Goal: Task Accomplishment & Management: Complete application form

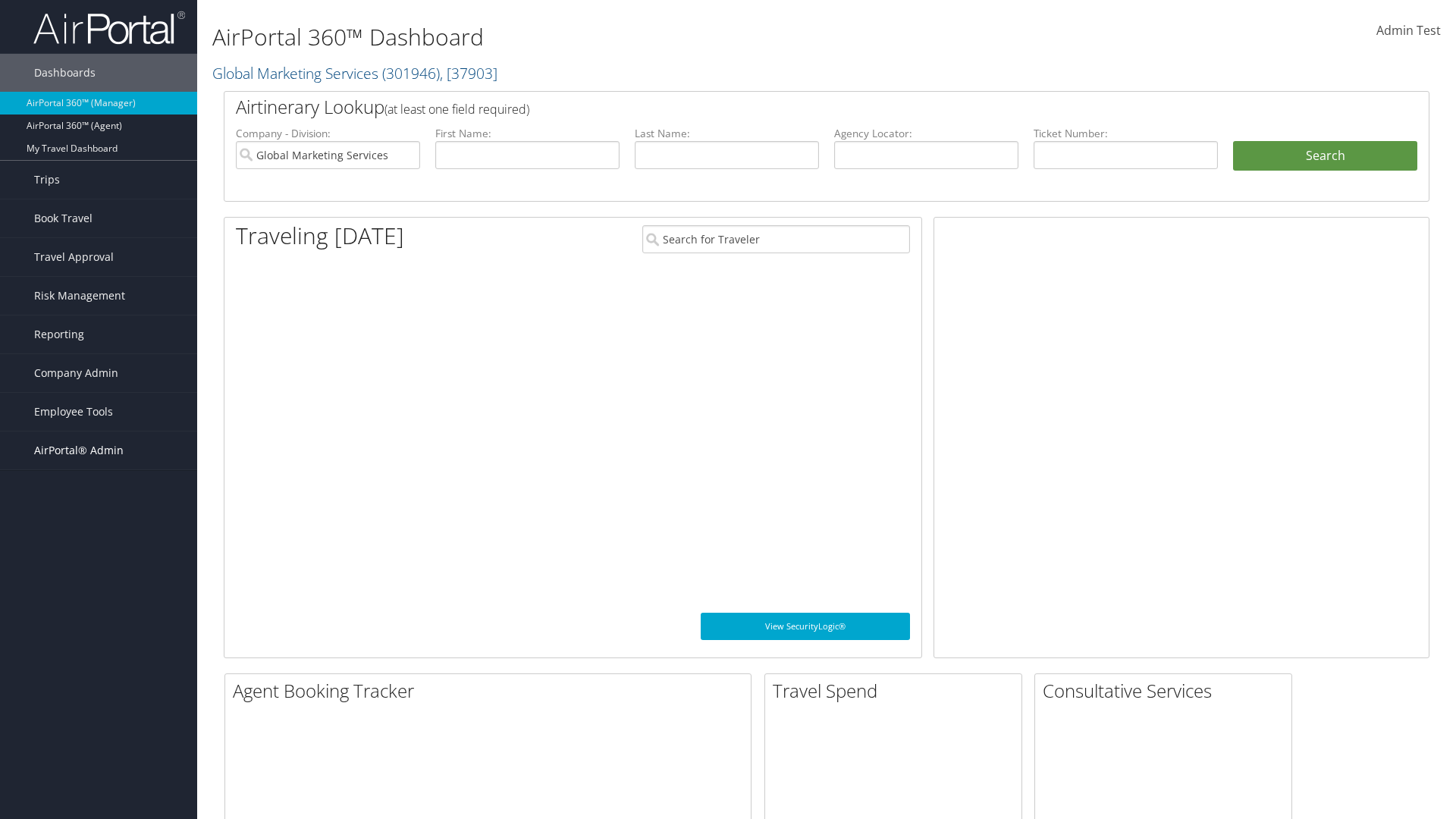
click at [99, 451] on span "AirPortal® Admin" at bounding box center [79, 451] width 90 height 38
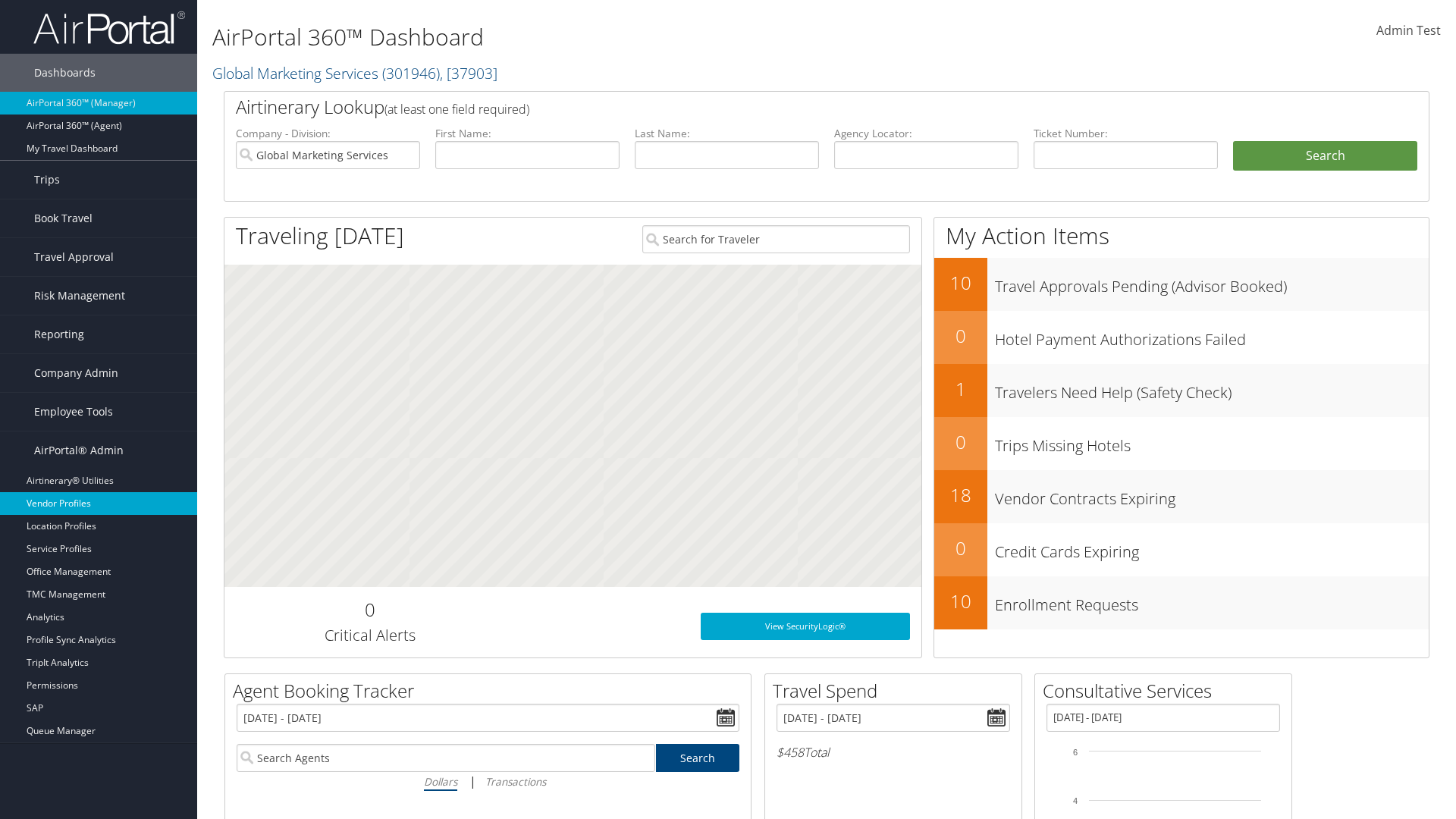
click at [99, 504] on link "Vendor Profiles" at bounding box center [99, 503] width 197 height 22
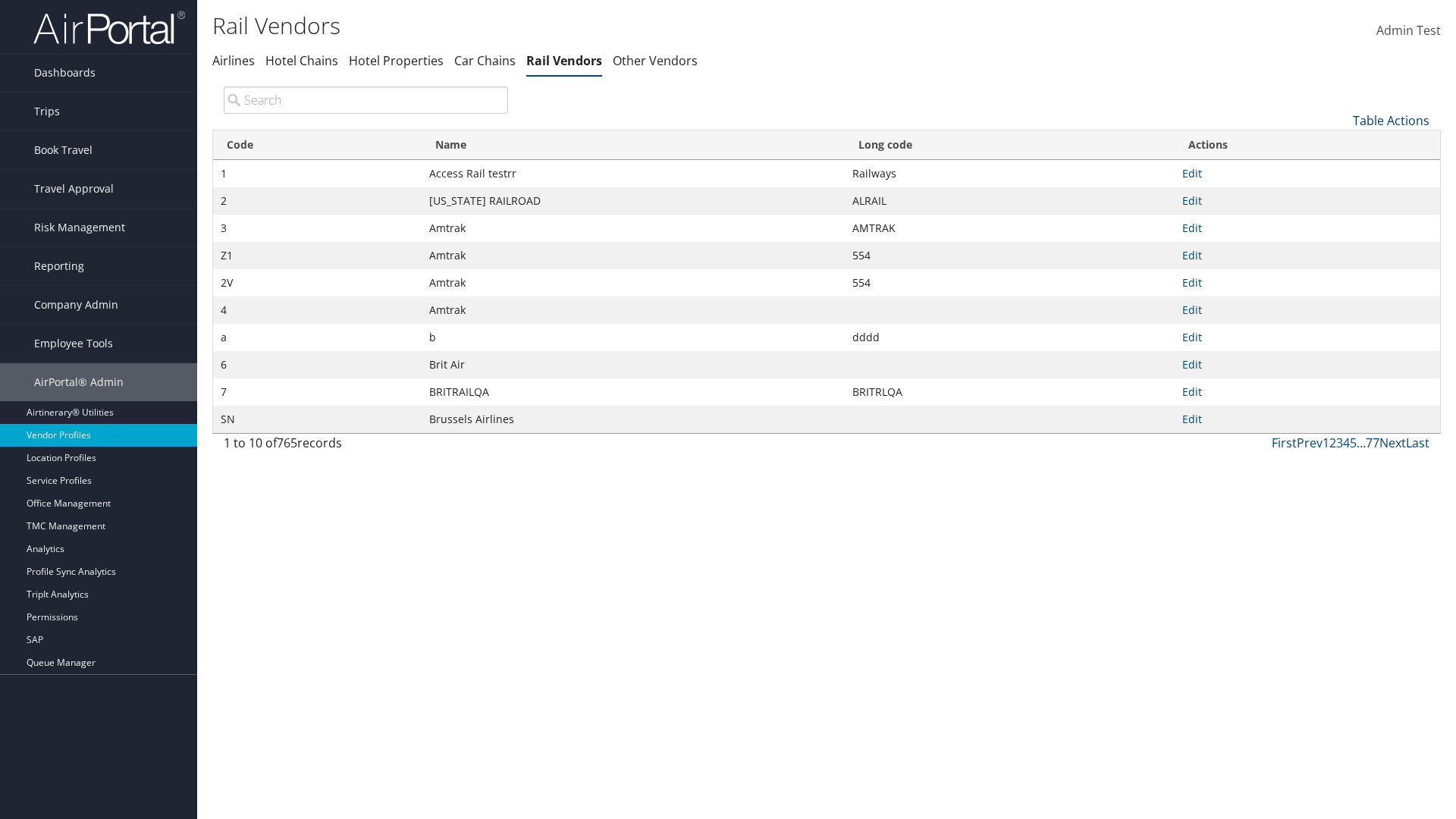
click at [1391, 119] on link "Table Actions" at bounding box center [1391, 120] width 76 height 17
click at [1340, 144] on link "New Record" at bounding box center [1341, 144] width 199 height 26
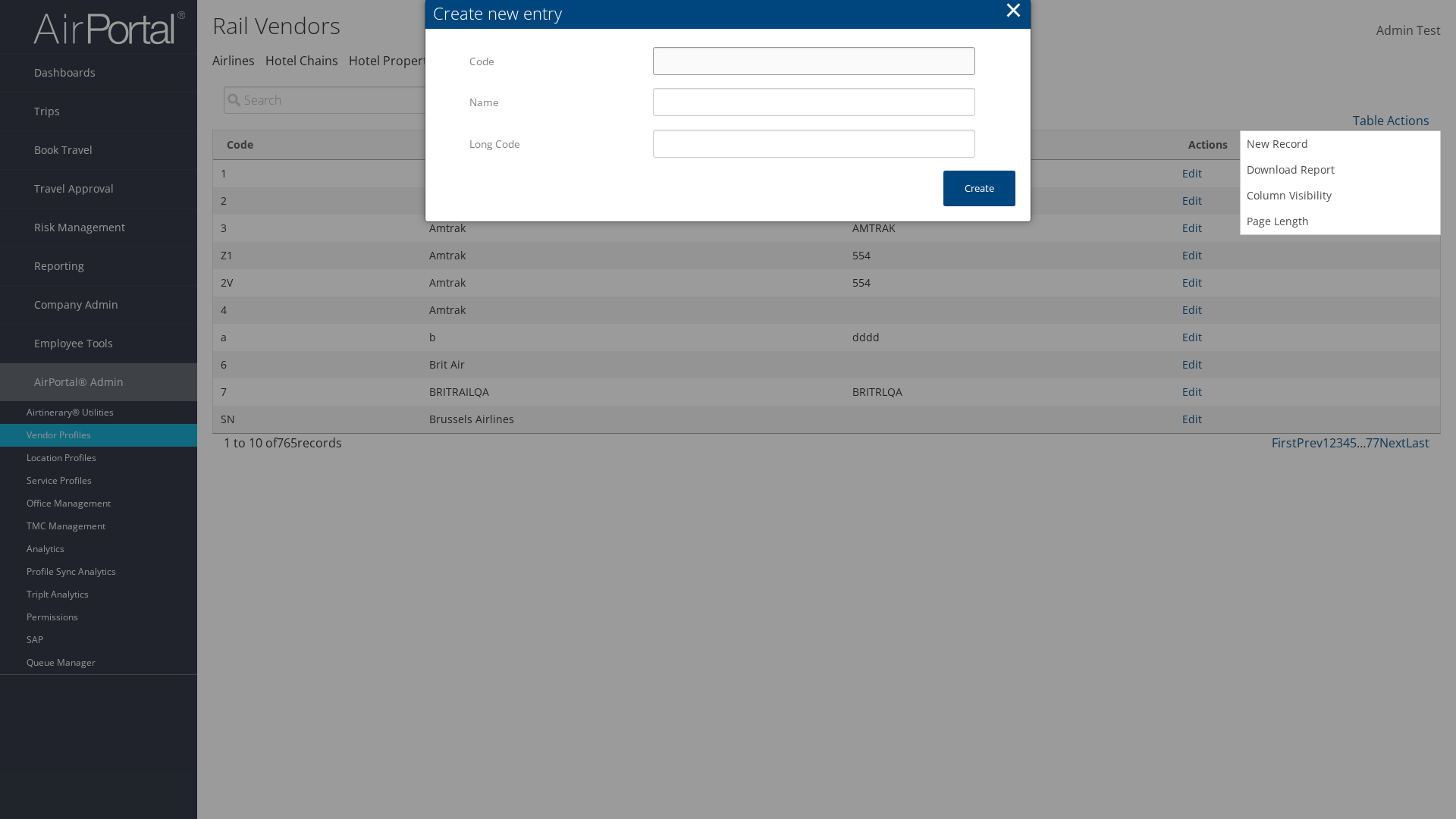
click at [814, 61] on input "Code" at bounding box center [814, 61] width 323 height 28
type input "-0"
type input "Uniways"
click at [814, 101] on input "Uniways" at bounding box center [814, 102] width 323 height 28
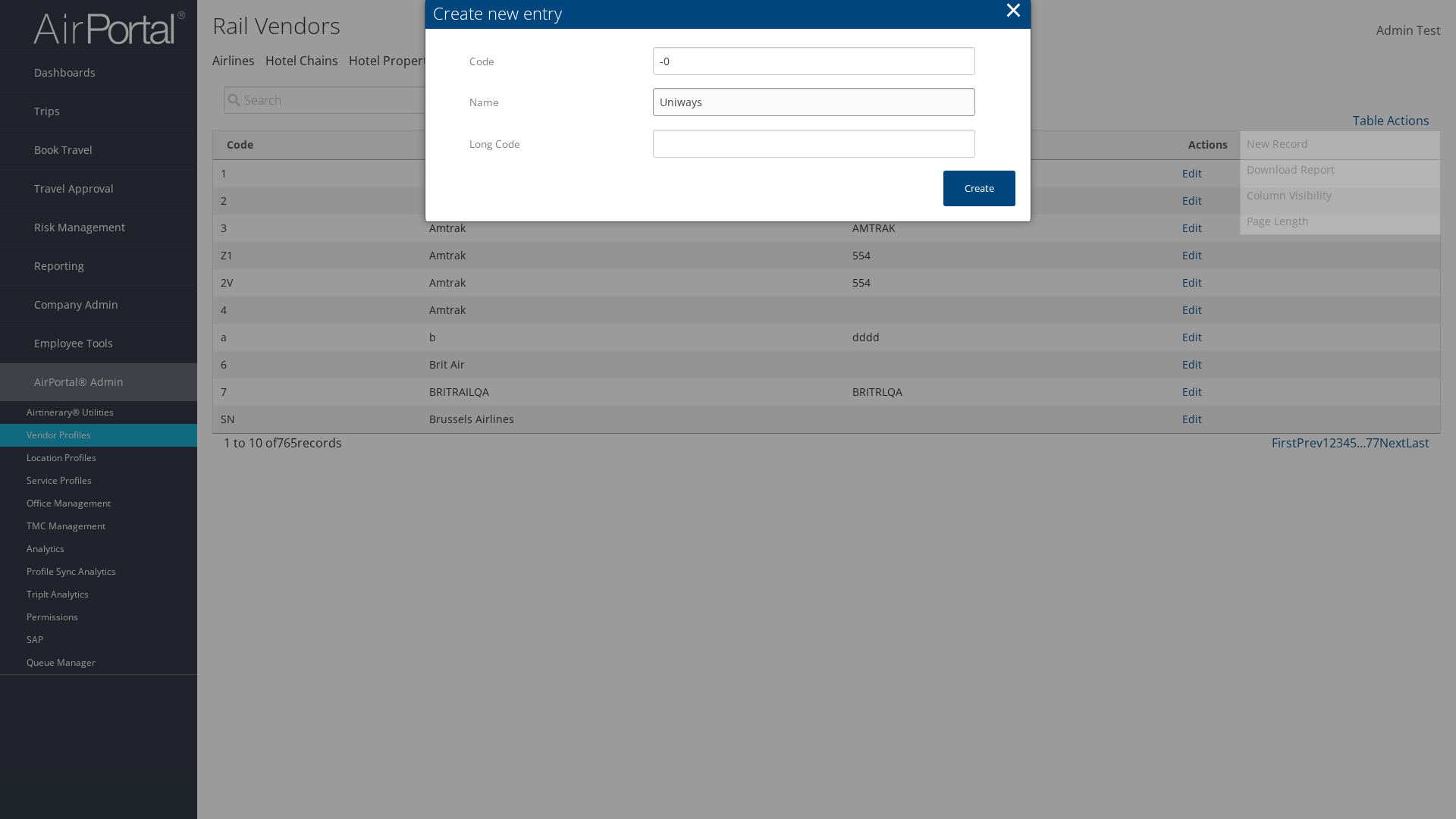
type input "-0"
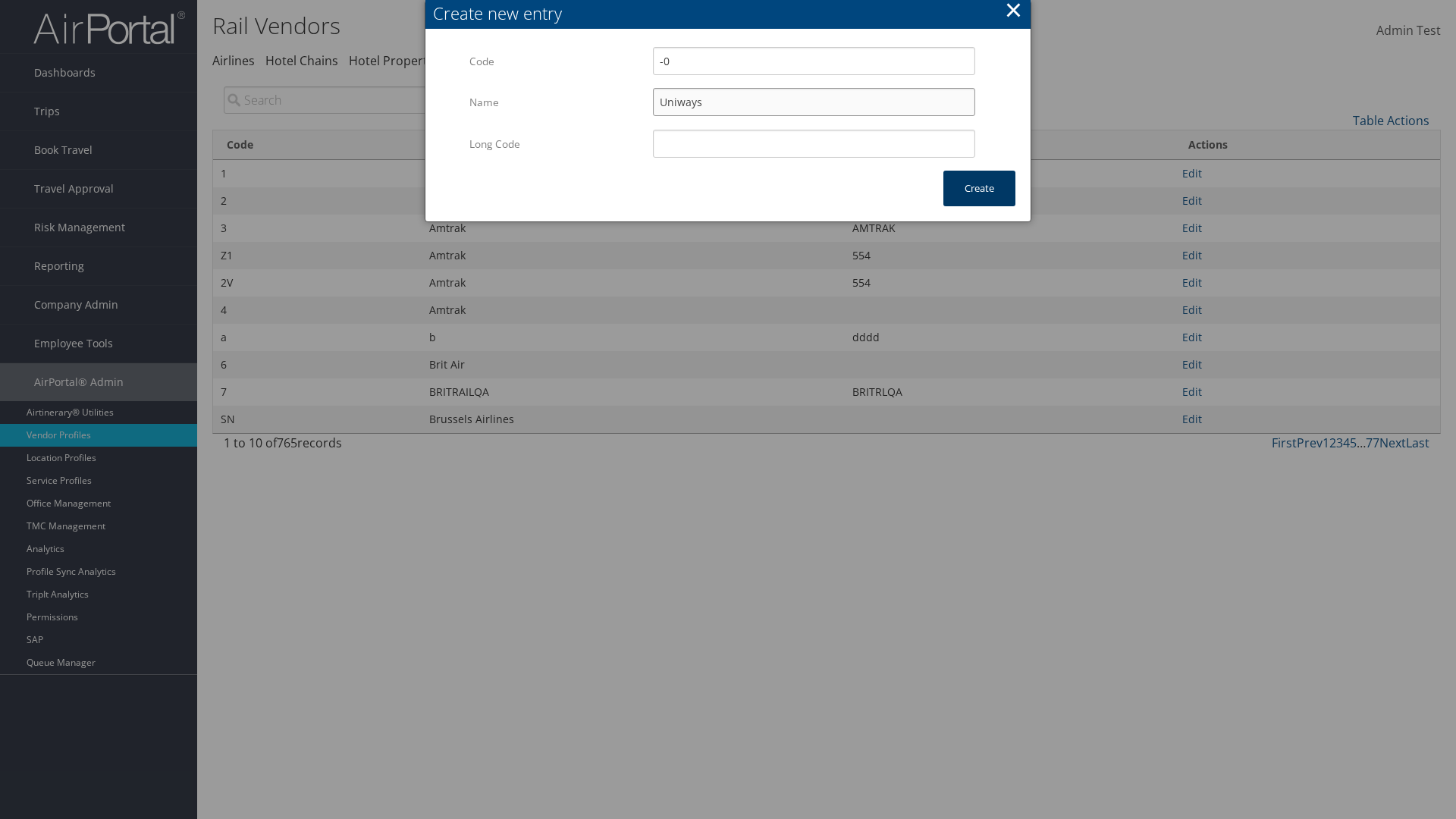
type input "Uniways"
click at [979, 188] on button "Create" at bounding box center [979, 188] width 72 height 36
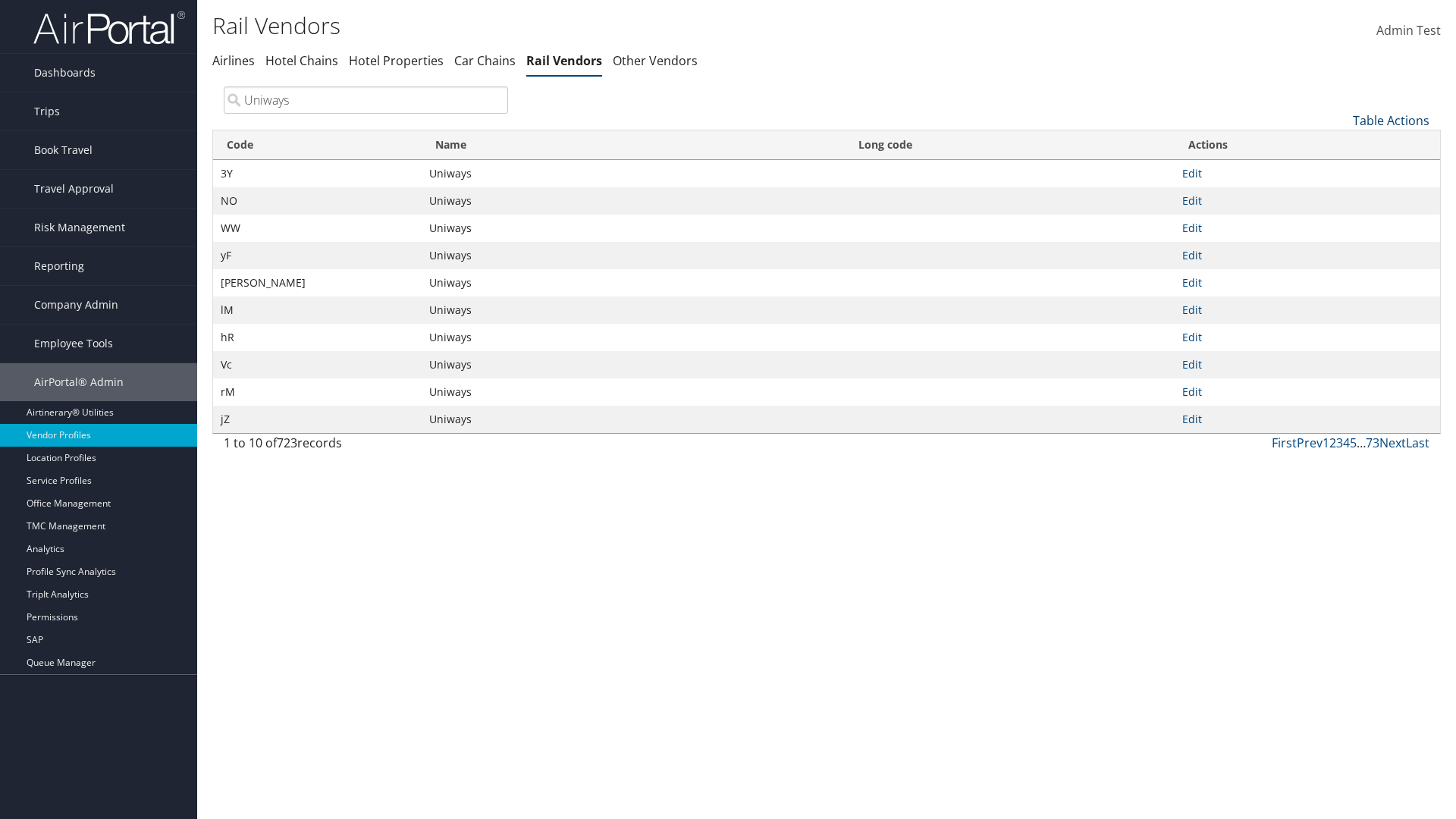
type input "Uniways"
click at [1391, 119] on link "Table Actions" at bounding box center [1391, 120] width 76 height 17
click at [1340, 145] on link "Code" at bounding box center [1341, 145] width 199 height 26
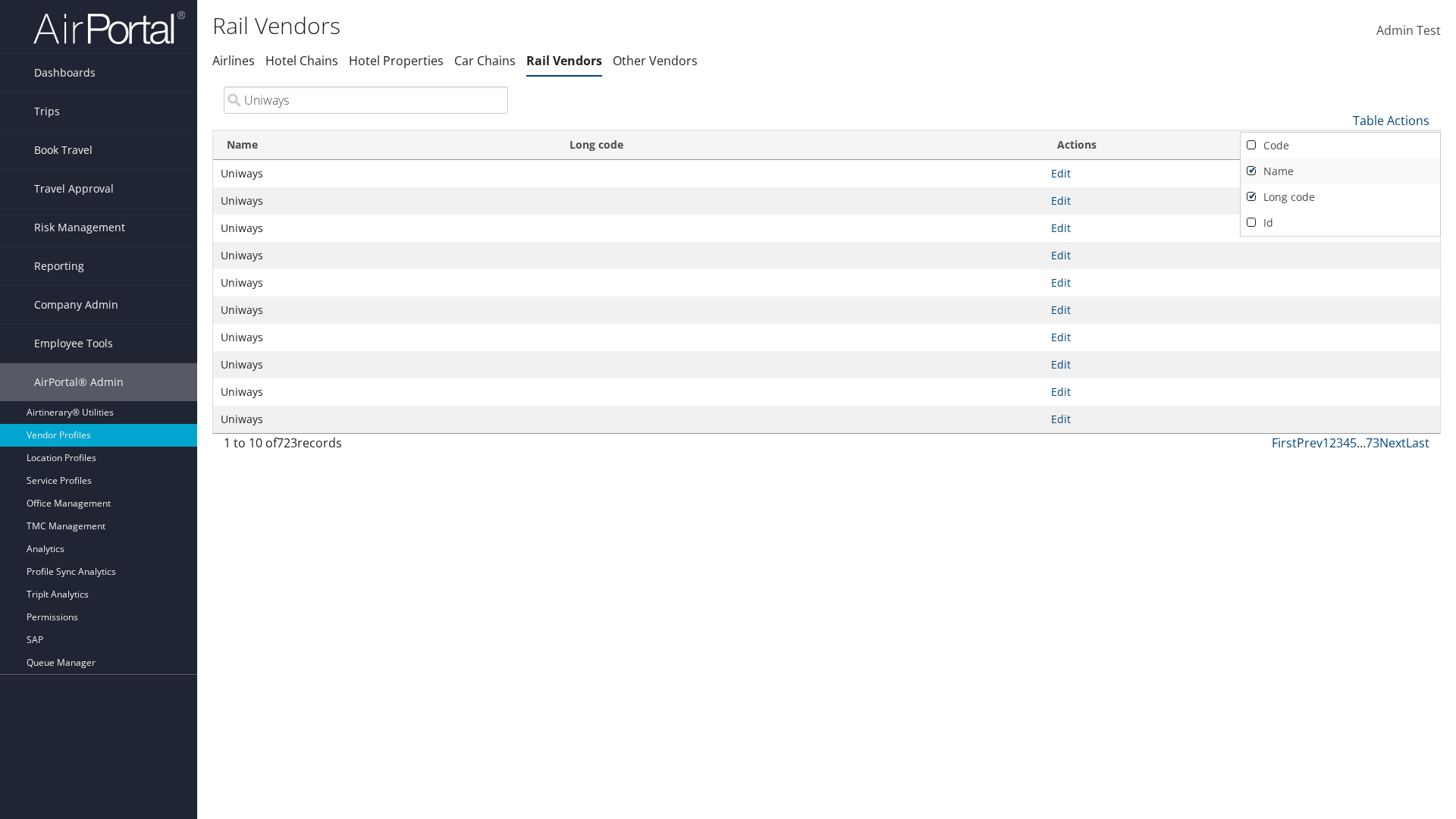
click at [1340, 171] on link "Name" at bounding box center [1341, 171] width 199 height 26
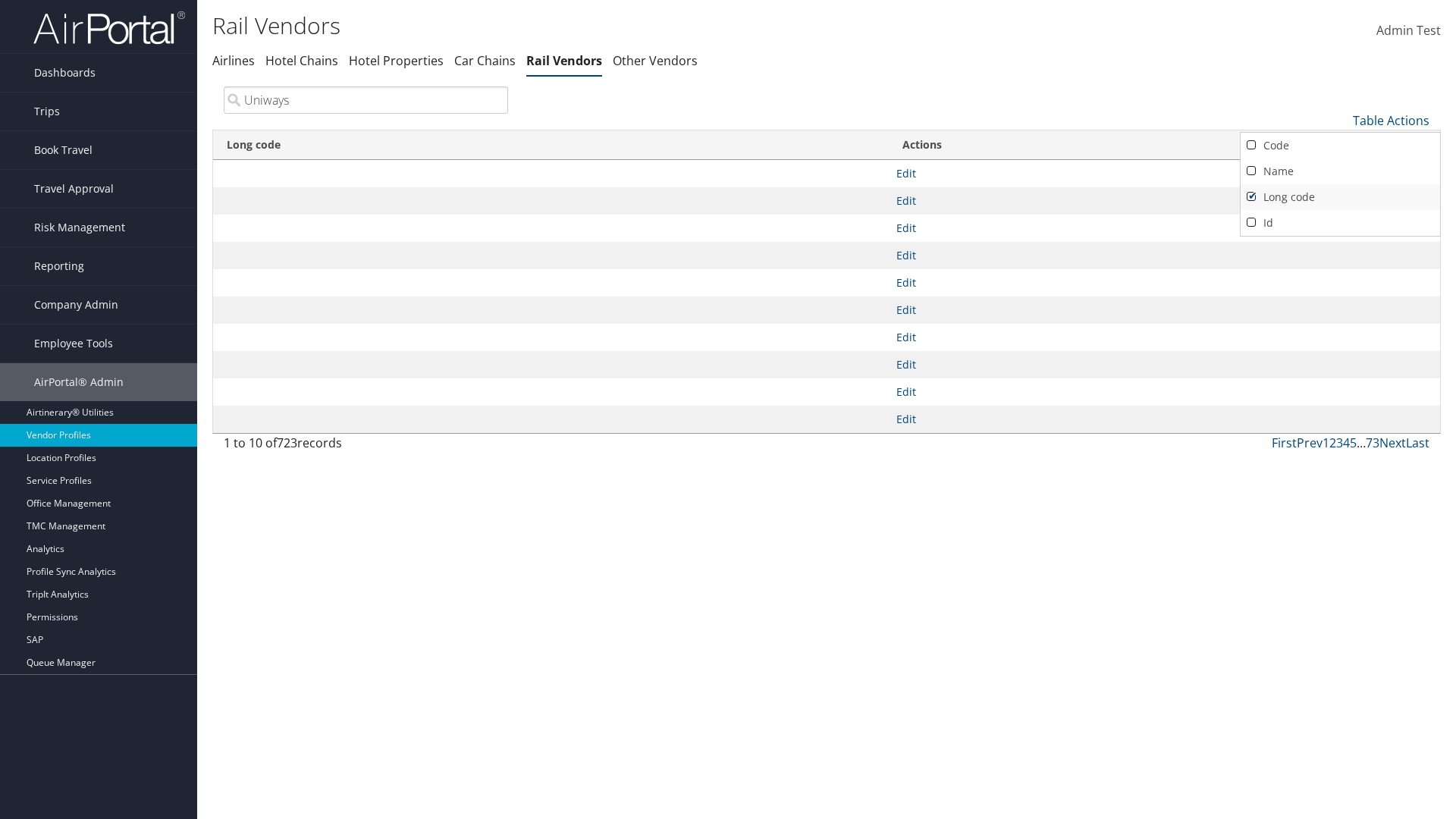
click at [1340, 197] on link "Long code" at bounding box center [1341, 197] width 199 height 26
click at [728, 410] on div at bounding box center [728, 409] width 1456 height 819
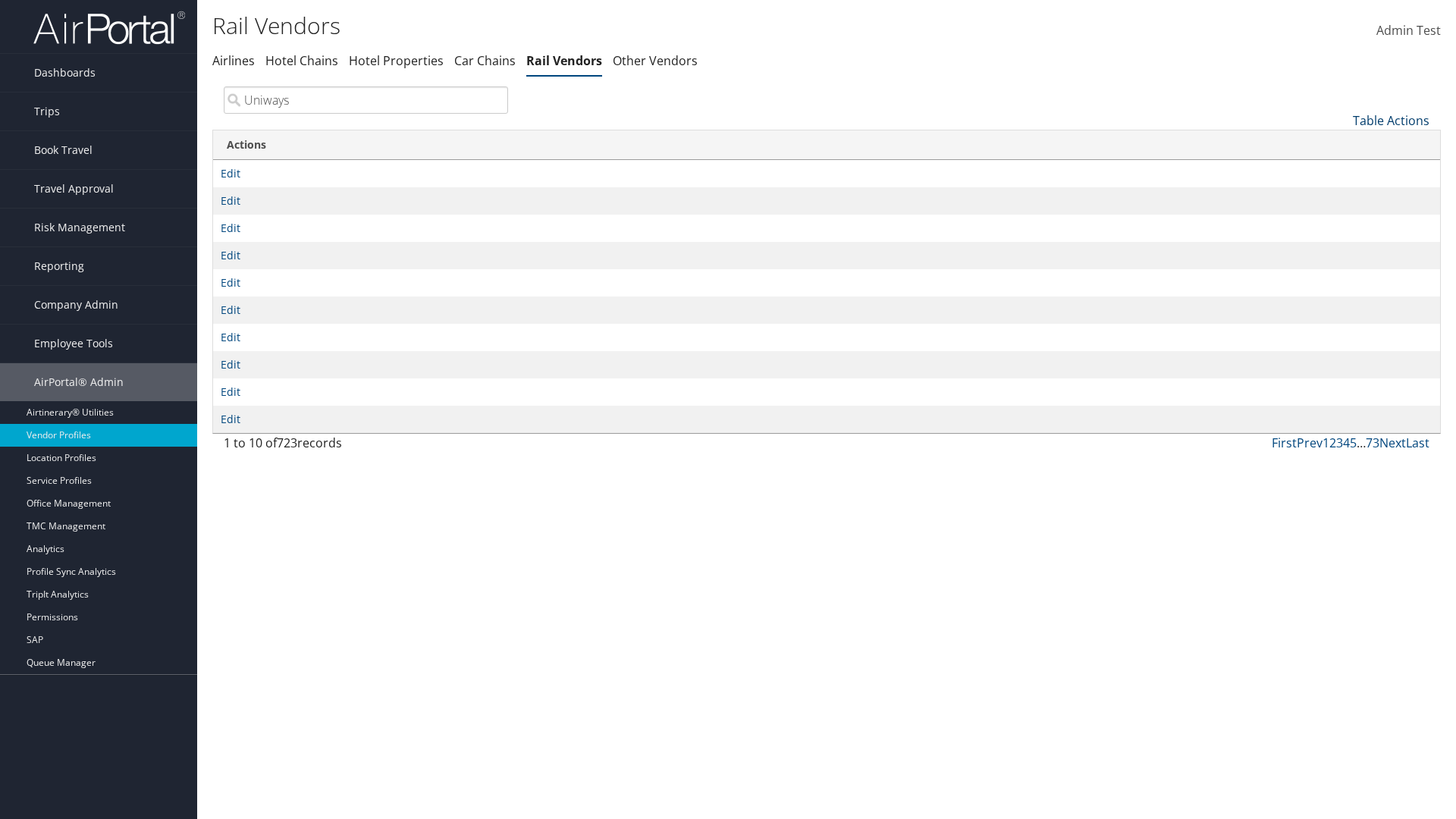
click at [1391, 119] on link "Table Actions" at bounding box center [1391, 120] width 76 height 17
click at [1340, 195] on link "Column Visibility" at bounding box center [1341, 195] width 199 height 26
click at [1340, 145] on link "Code" at bounding box center [1341, 145] width 199 height 26
click at [1340, 171] on link "Name" at bounding box center [1341, 171] width 199 height 26
click at [1340, 197] on link "Long code" at bounding box center [1341, 197] width 199 height 26
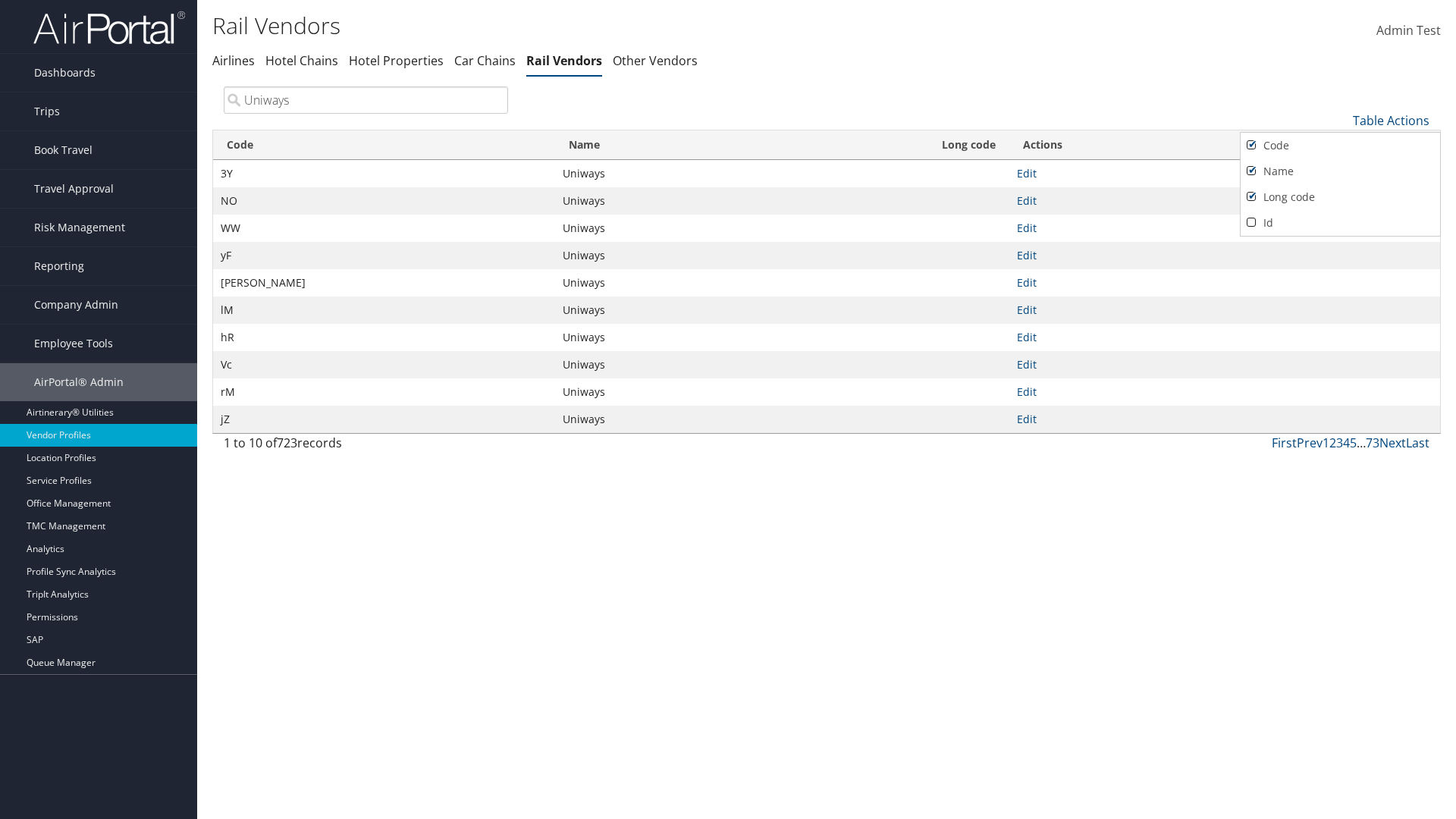
click at [728, 410] on div at bounding box center [728, 409] width 1456 height 819
click at [1391, 119] on link "Table Actions" at bounding box center [1391, 120] width 76 height 17
